Goal: Information Seeking & Learning: Understand process/instructions

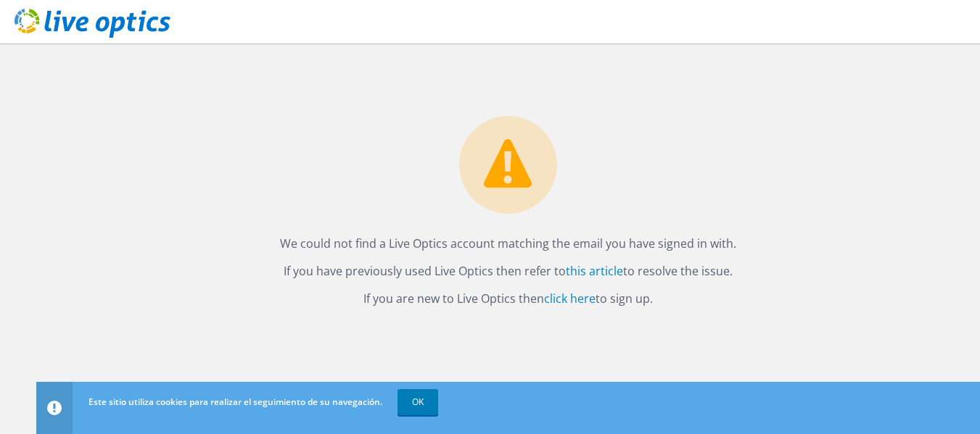
click at [92, 15] on icon at bounding box center [93, 24] width 156 height 30
click at [418, 408] on link "OK" at bounding box center [417, 402] width 41 height 26
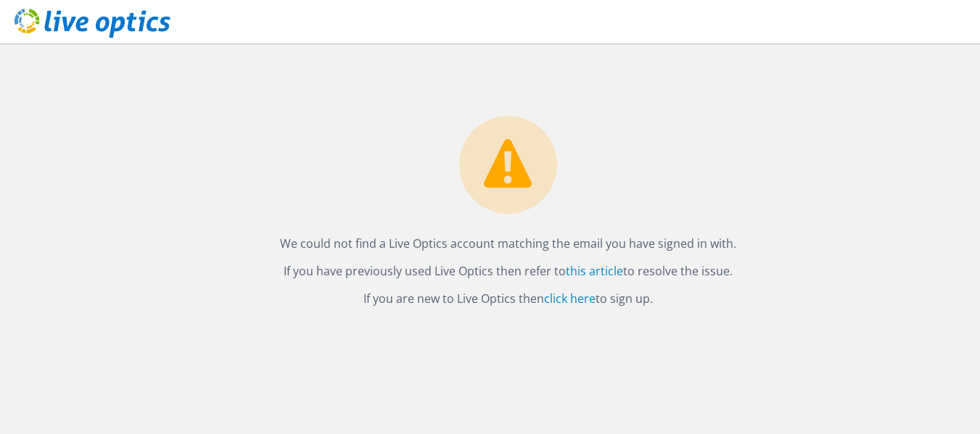
click at [151, 25] on icon at bounding box center [93, 24] width 156 height 30
click at [557, 305] on link "click here" at bounding box center [569, 299] width 51 height 16
click at [572, 306] on link "click here" at bounding box center [569, 299] width 51 height 16
drag, startPoint x: 299, startPoint y: 248, endPoint x: 682, endPoint y: 312, distance: 388.2
click at [682, 312] on div "We could not find a Live Optics account matching the email you have signed in w…" at bounding box center [507, 239] width 943 height 391
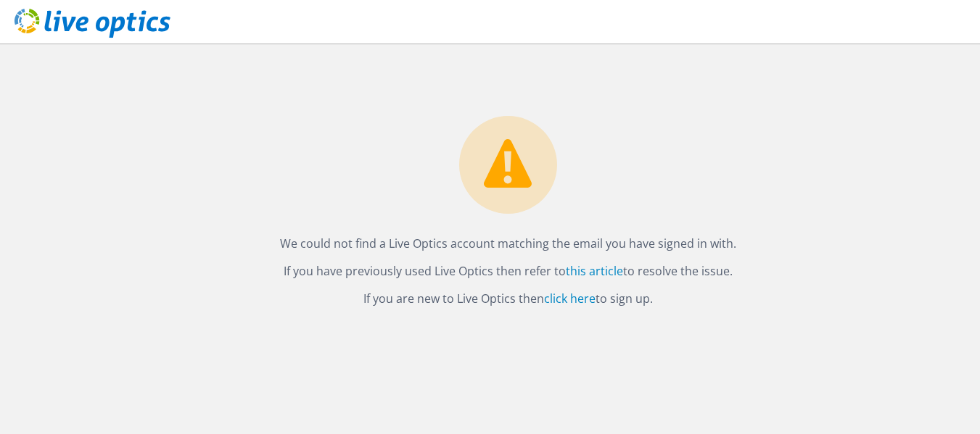
copy div "We could not find a Live Optics account matching the email you have signed in w…"
click at [153, 91] on div "We could not find a Live Optics account matching the email you have signed in w…" at bounding box center [507, 176] width 943 height 265
click at [139, 9] on icon at bounding box center [93, 24] width 156 height 30
click at [590, 278] on link "this article" at bounding box center [594, 271] width 57 height 16
click at [561, 300] on link "click here" at bounding box center [569, 299] width 51 height 16
